Goal: Transaction & Acquisition: Purchase product/service

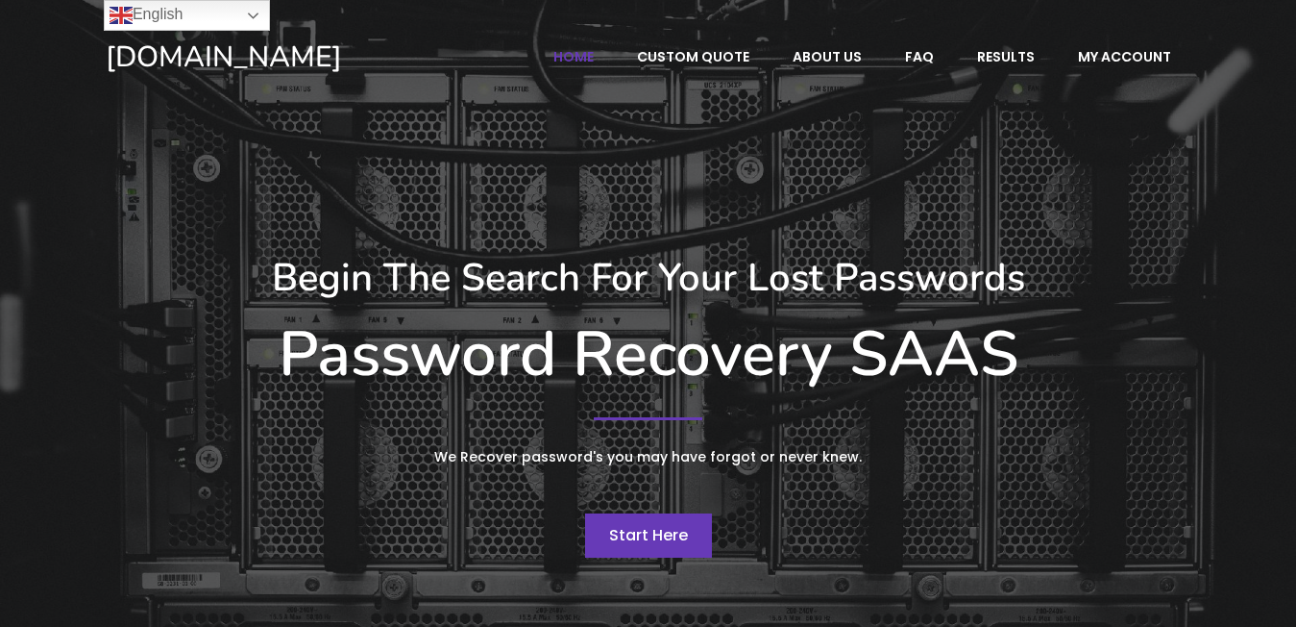
click at [660, 528] on span "Start Here" at bounding box center [648, 535] width 79 height 22
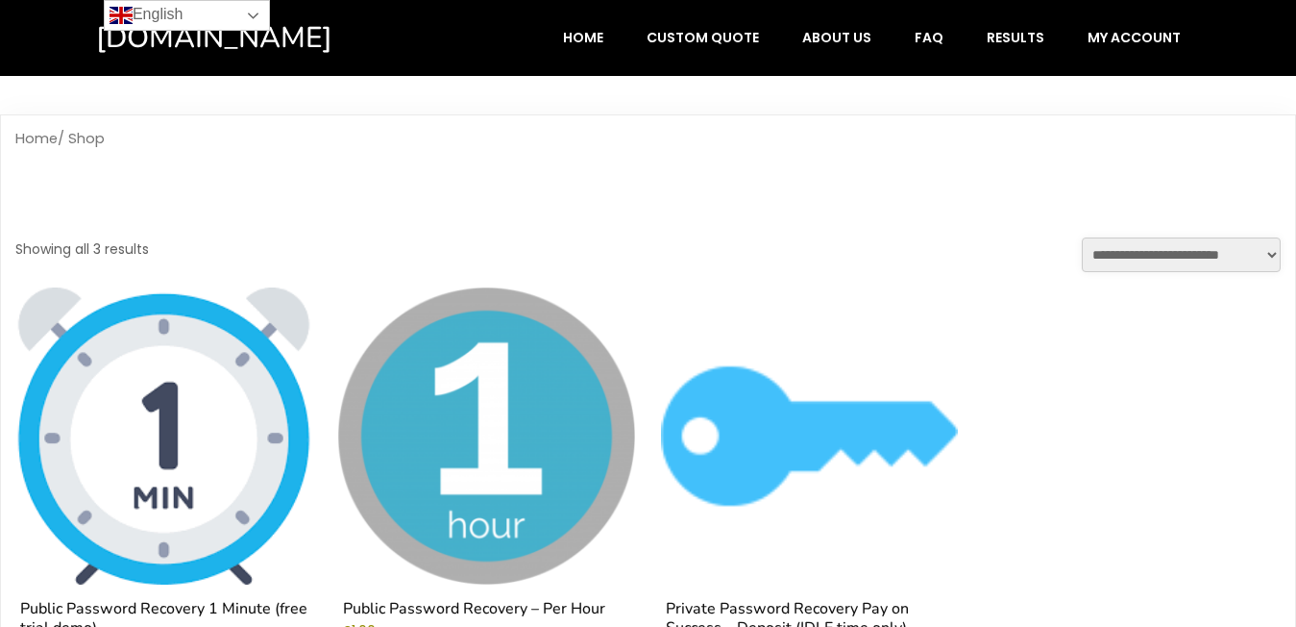
click at [248, 16] on link "English" at bounding box center [187, 15] width 166 height 31
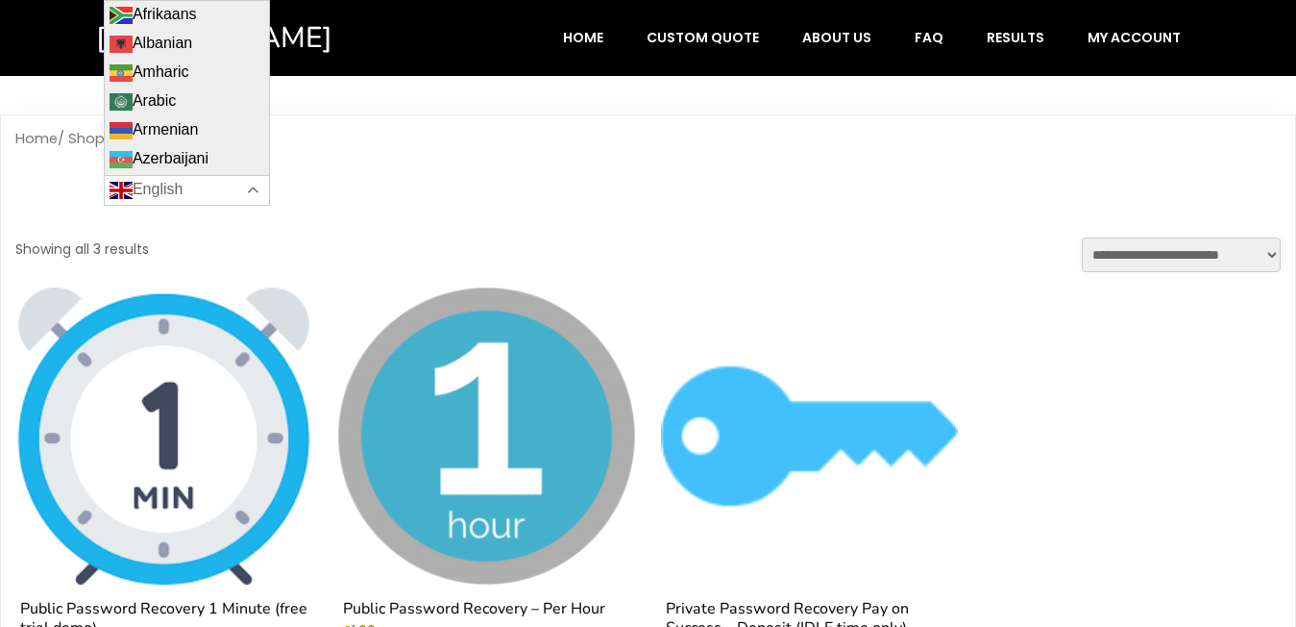
click at [249, 190] on link "English" at bounding box center [187, 190] width 166 height 31
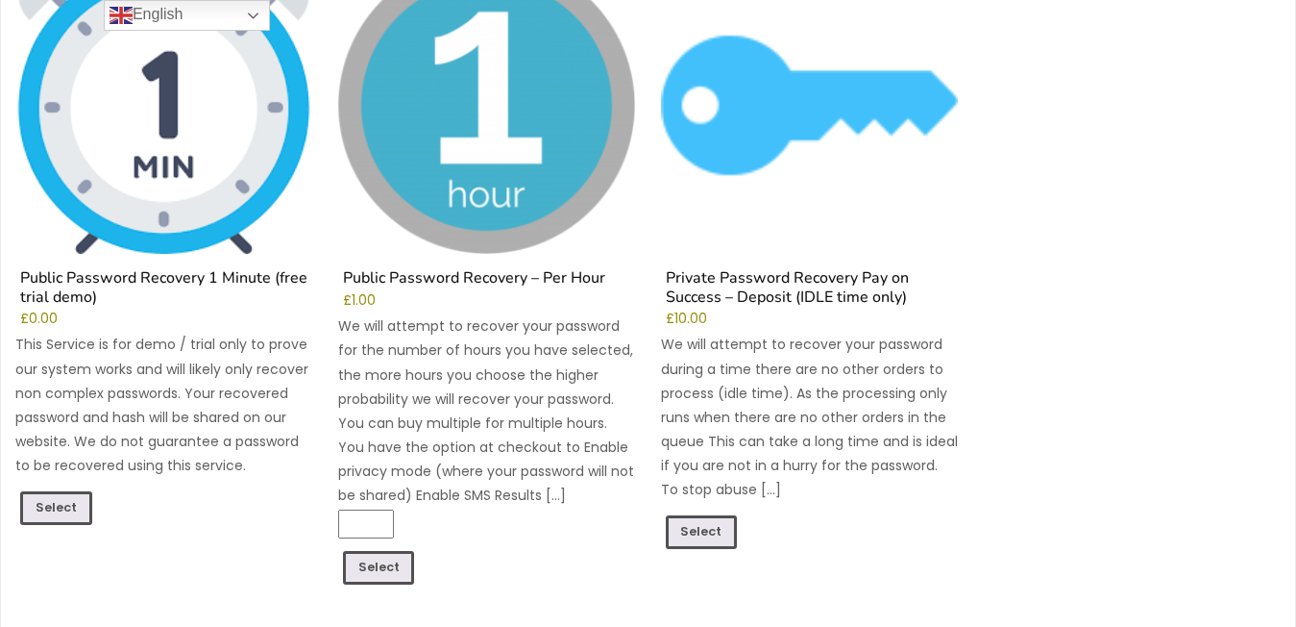
scroll to position [307, 0]
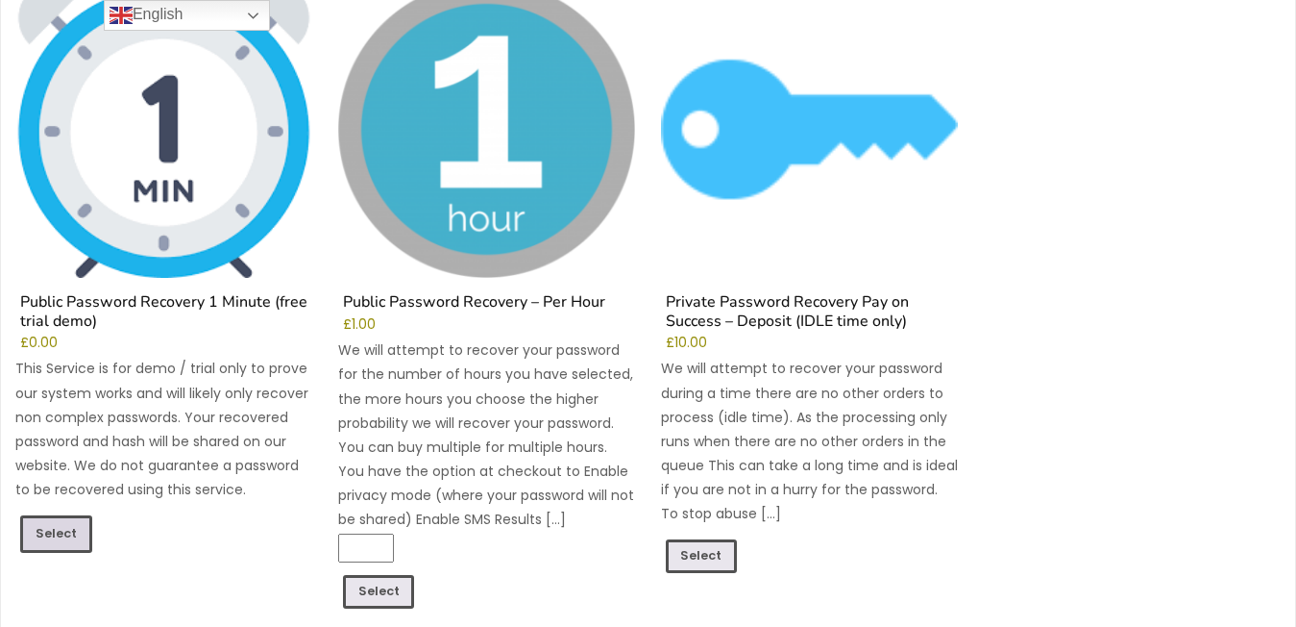
click at [66, 525] on link "Select" at bounding box center [56, 533] width 72 height 37
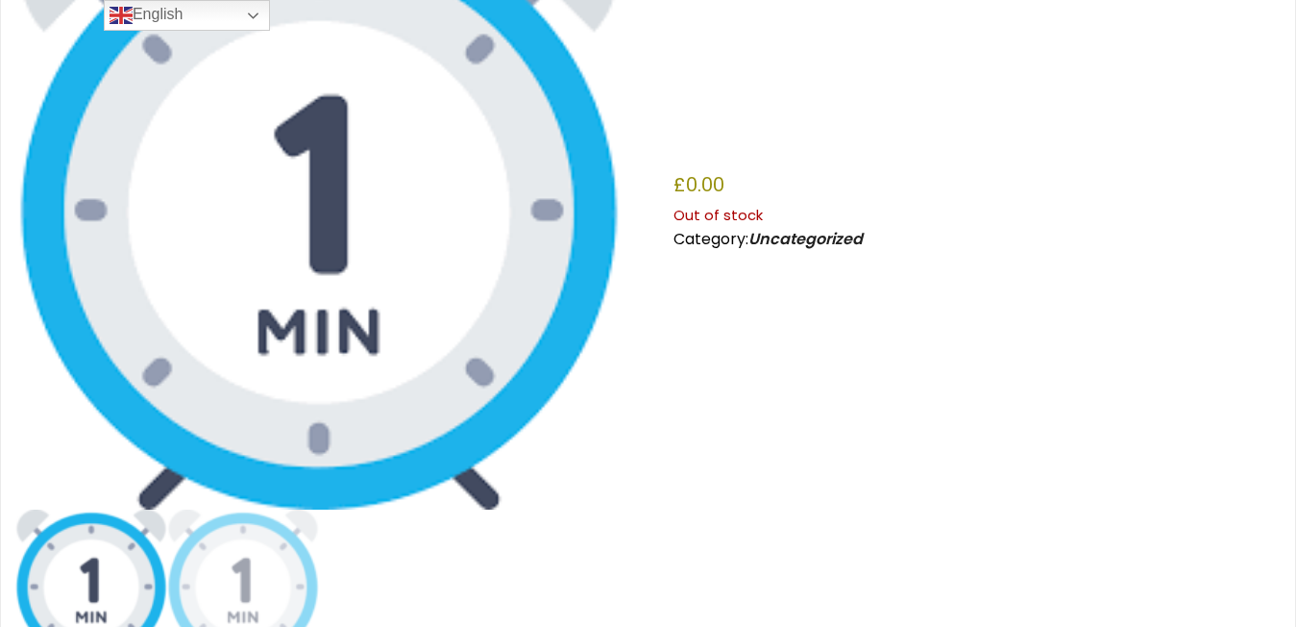
scroll to position [370, 0]
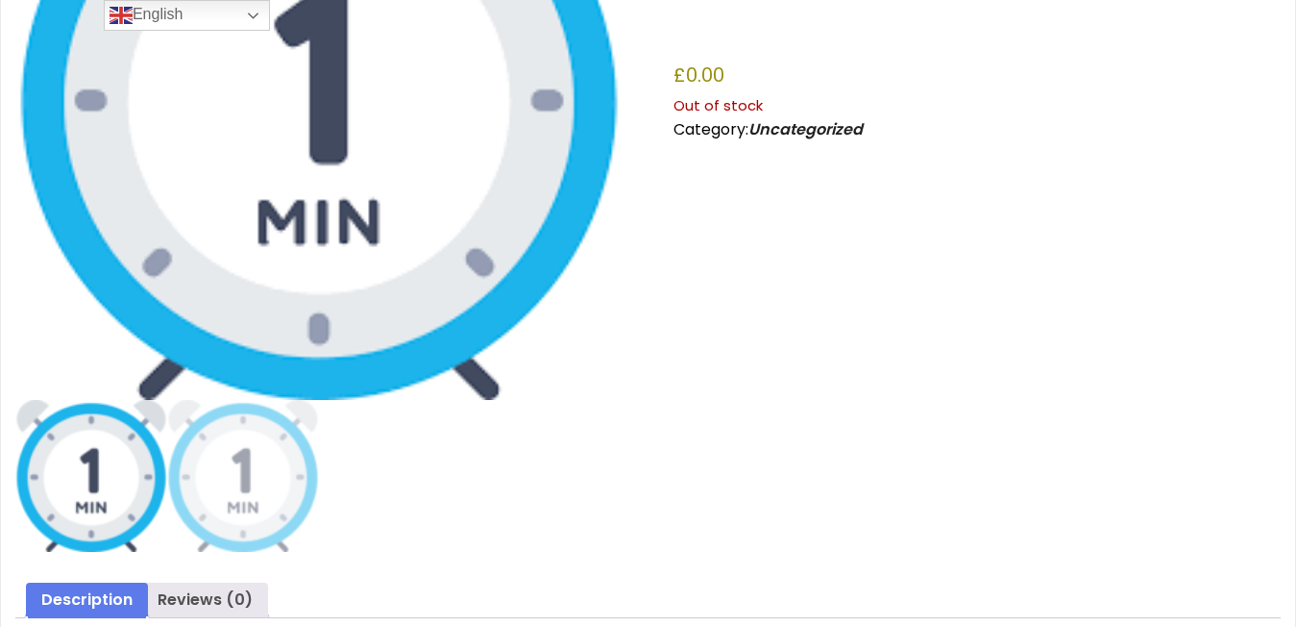
click at [701, 104] on p "Out of stock" at bounding box center [977, 105] width 607 height 25
click at [390, 291] on img at bounding box center [318, 95] width 607 height 607
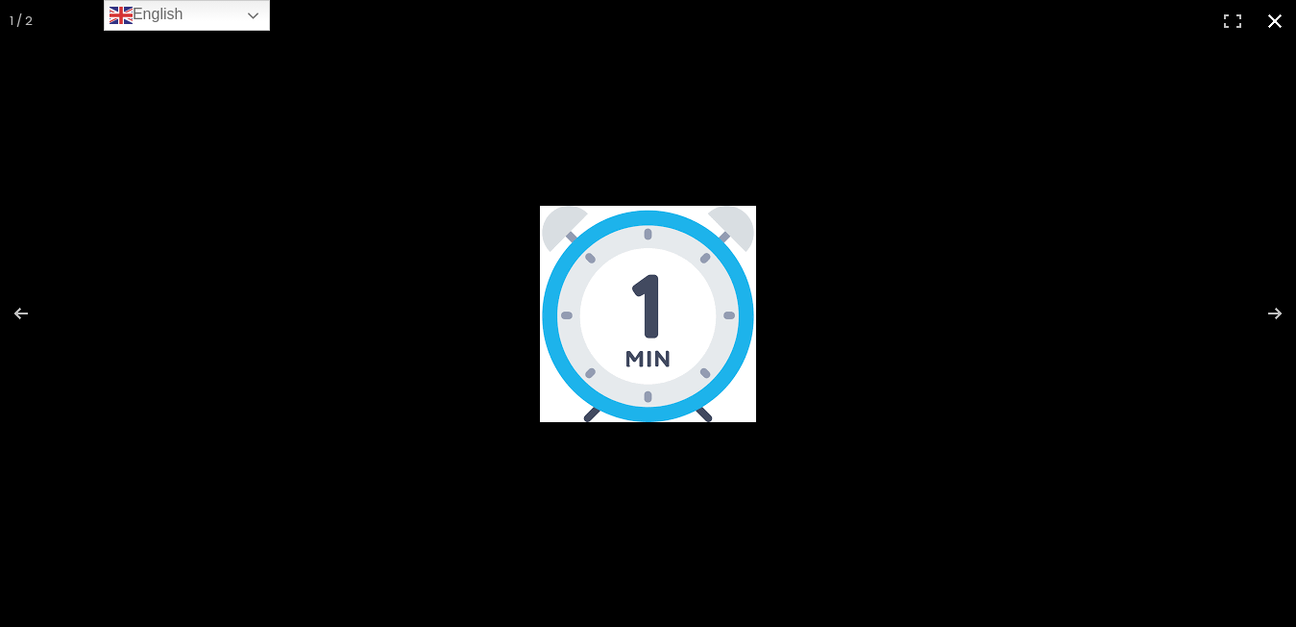
click at [1268, 18] on button "Close (Esc)" at bounding box center [1275, 21] width 42 height 42
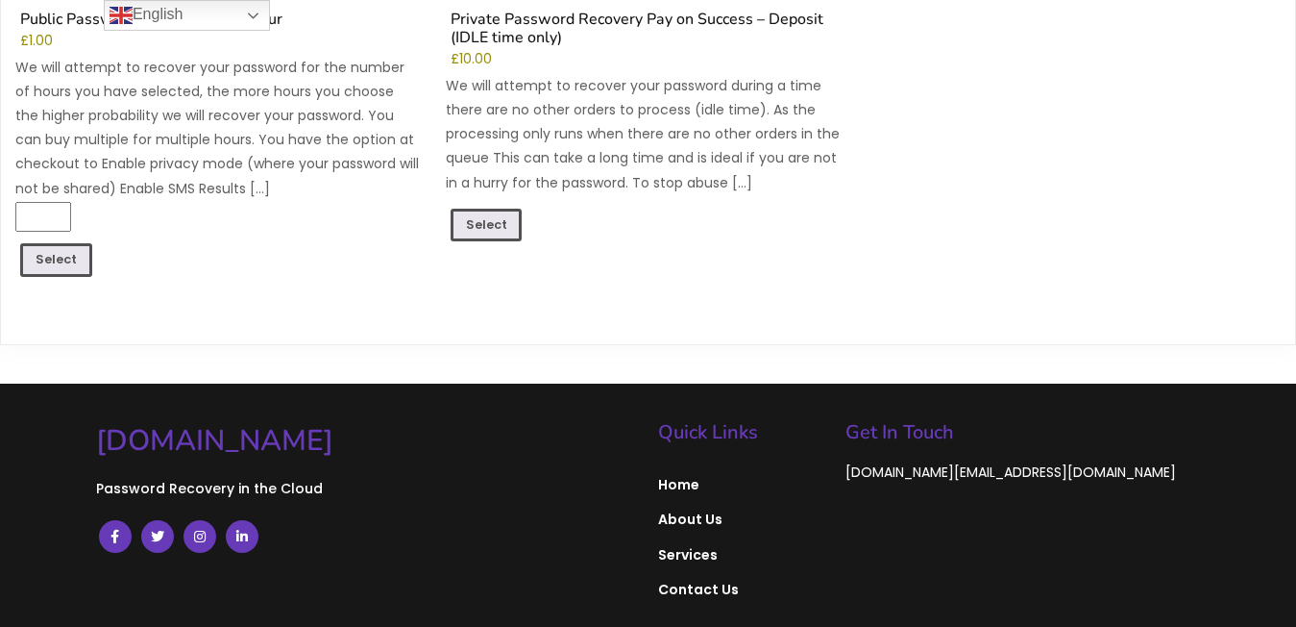
scroll to position [1709, 0]
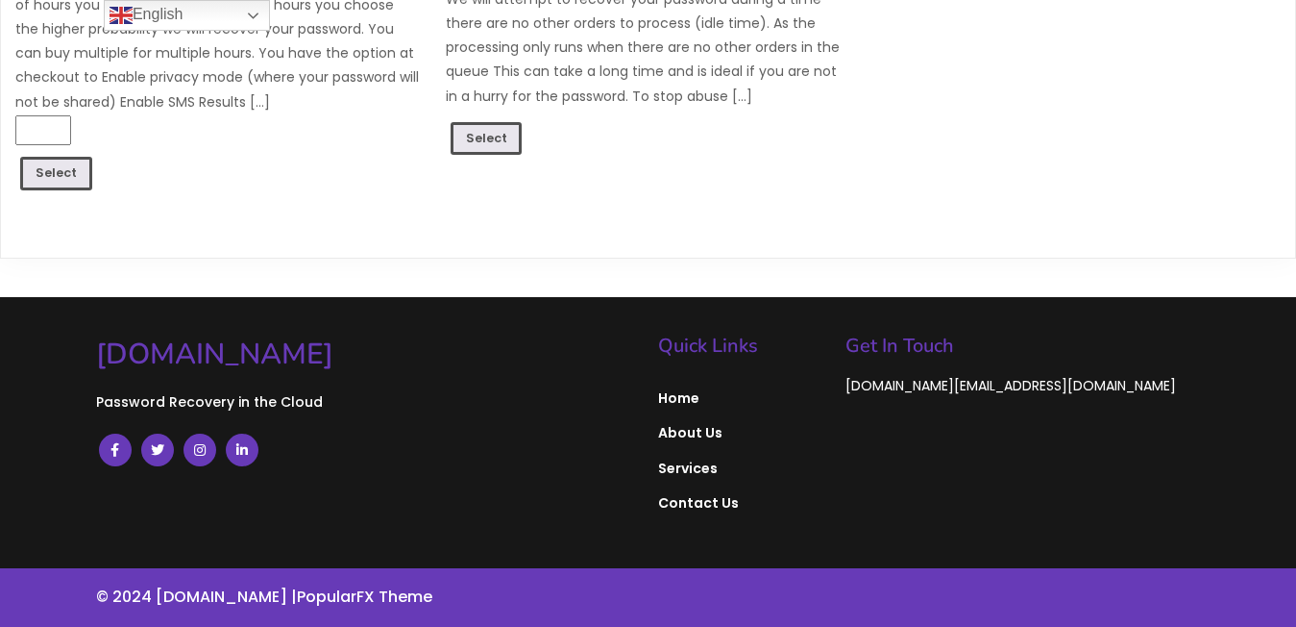
click at [217, 404] on p "Password Recovery in the Cloud" at bounding box center [367, 401] width 543 height 27
